Goal: Task Accomplishment & Management: Manage account settings

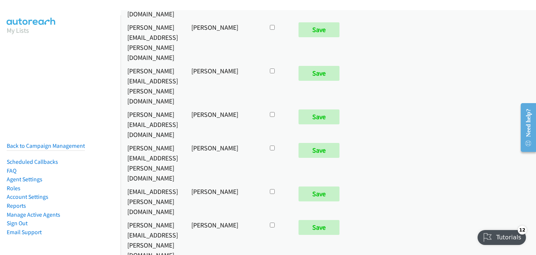
scroll to position [210, 0]
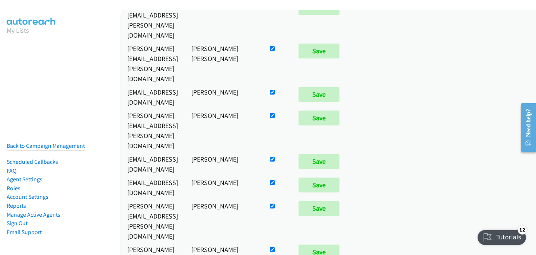
checkbox input "false"
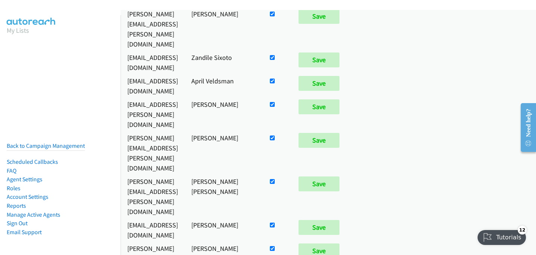
scroll to position [4269, 0]
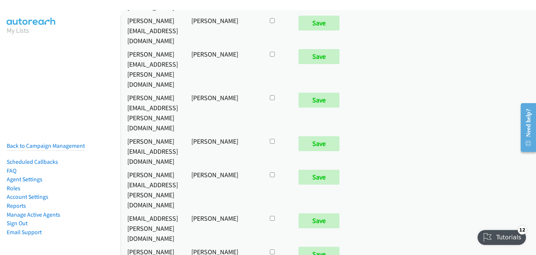
checkbox input "true"
